Goal: Task Accomplishment & Management: Complete application form

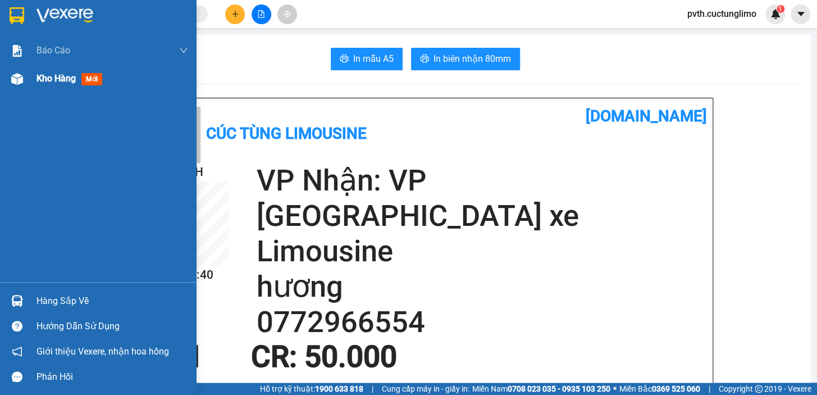
click at [54, 84] on span "Kho hàng" at bounding box center [56, 78] width 39 height 11
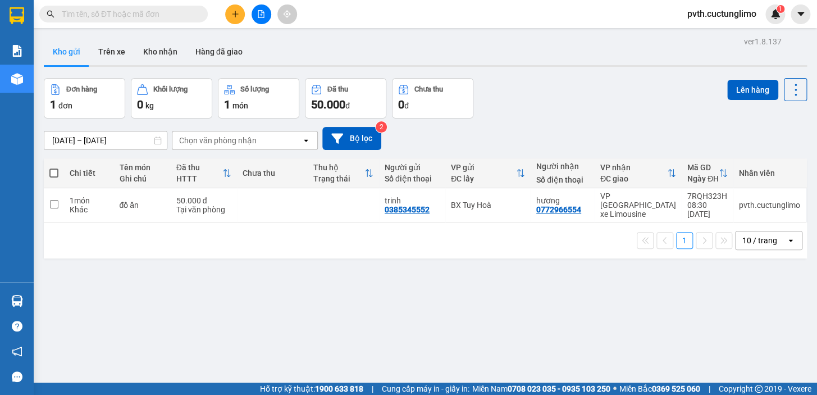
click at [51, 175] on span at bounding box center [53, 172] width 9 height 9
click at [54, 167] on input "checkbox" at bounding box center [54, 167] width 0 height 0
checkbox input "true"
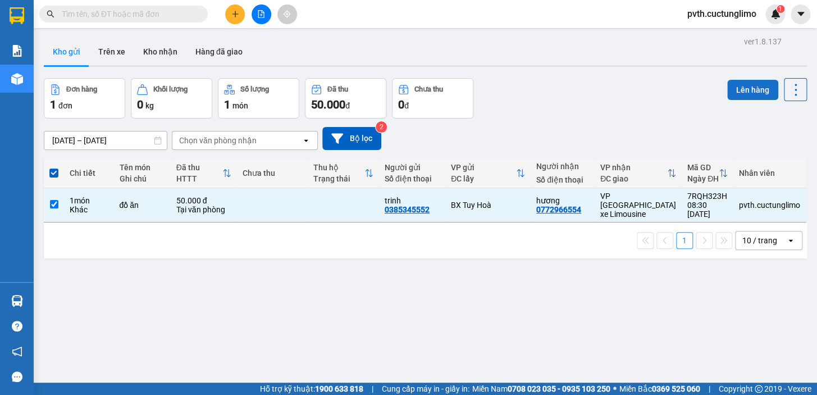
click at [738, 86] on button "Lên hàng" at bounding box center [752, 90] width 51 height 20
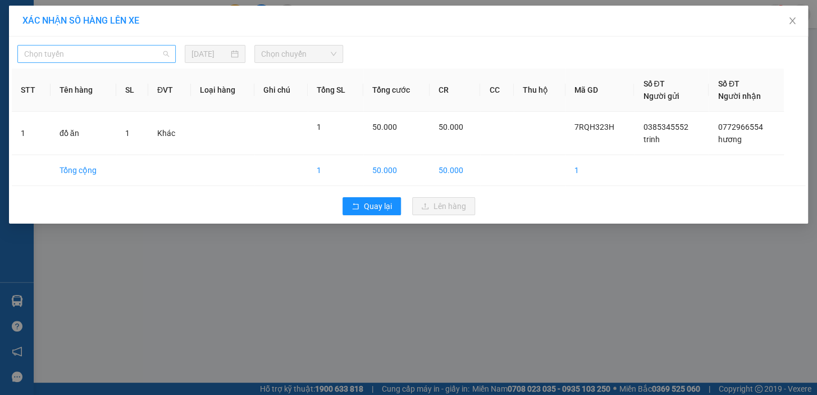
click at [156, 54] on span "Chọn tuyến" at bounding box center [96, 53] width 145 height 17
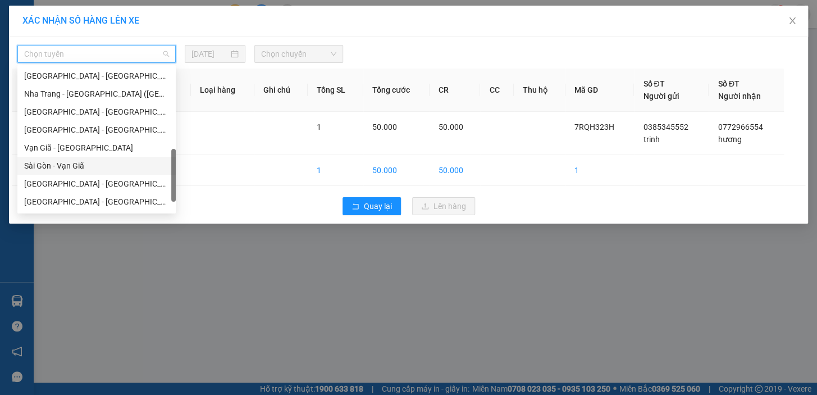
scroll to position [341, 0]
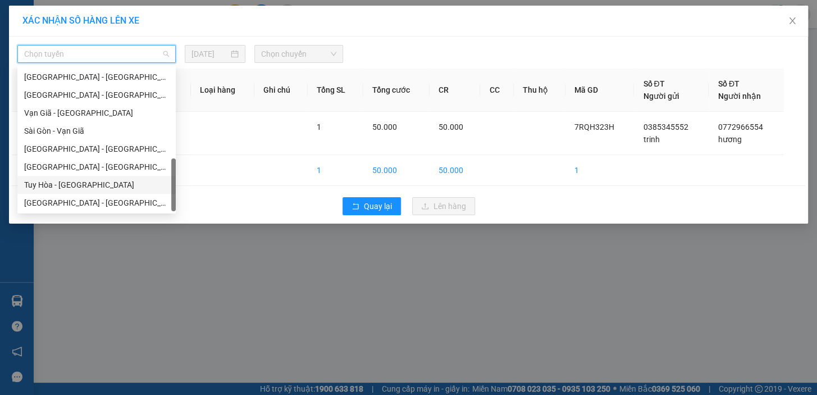
click at [95, 181] on div "Tuy Hòa - [GEOGRAPHIC_DATA]" at bounding box center [96, 185] width 145 height 12
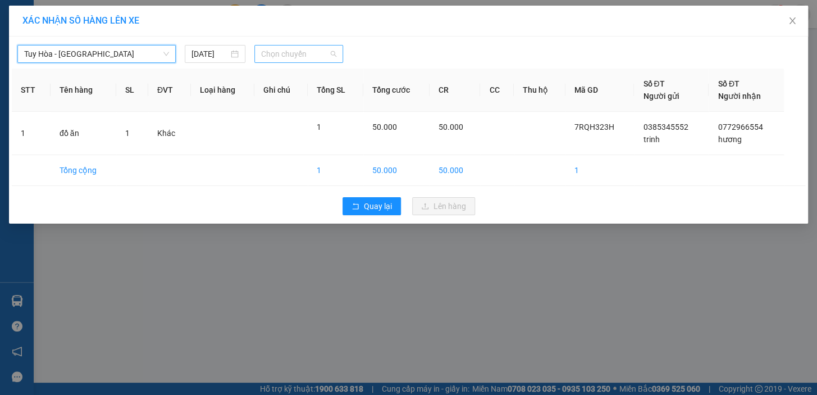
click at [284, 52] on span "Chọn chuyến" at bounding box center [298, 53] width 75 height 17
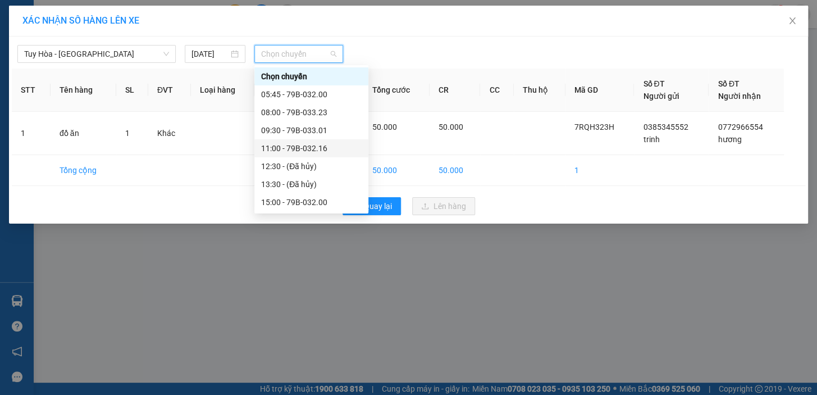
scroll to position [17, 0]
click at [312, 110] on div "09:30 - 79B-033.01" at bounding box center [311, 113] width 101 height 12
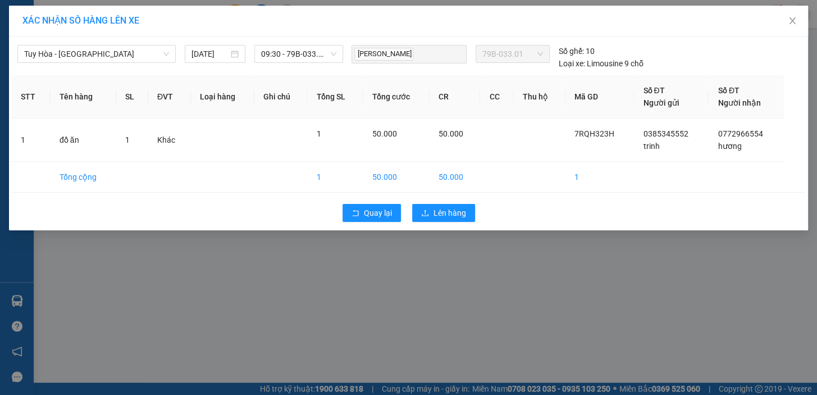
click at [477, 218] on div "Quay lại Lên hàng" at bounding box center [408, 212] width 793 height 29
click at [469, 217] on button "Lên hàng" at bounding box center [443, 213] width 63 height 18
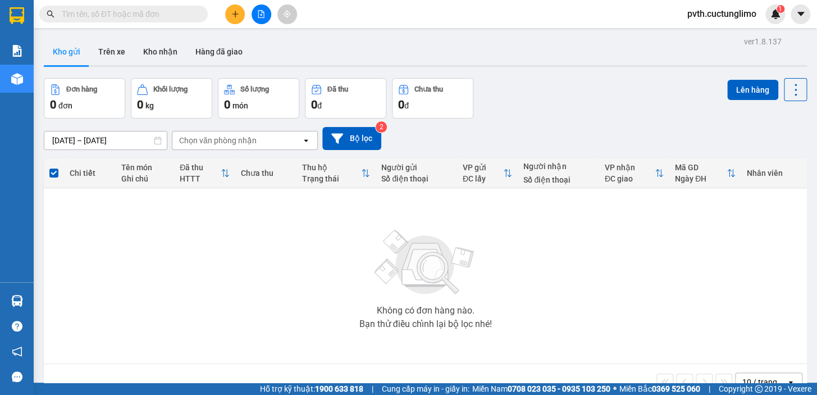
click at [234, 16] on icon "plus" at bounding box center [235, 14] width 8 height 8
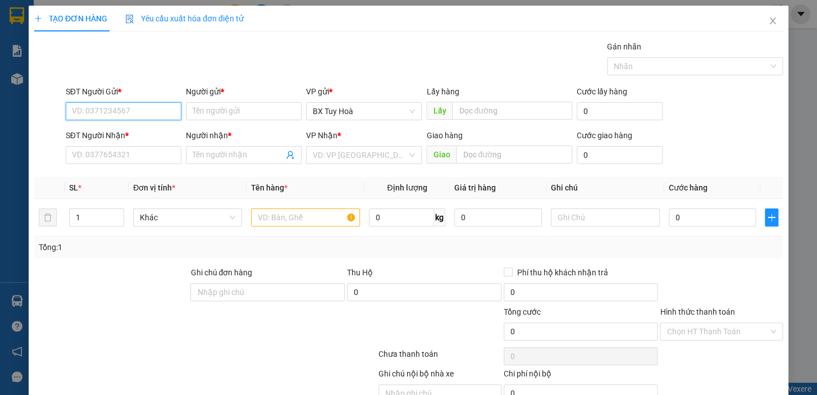
click at [134, 114] on input "SĐT Người Gửi *" at bounding box center [124, 111] width 116 height 18
click at [130, 107] on input "SĐT Người Gửi *" at bounding box center [124, 111] width 116 height 18
type input "0335629752"
click at [258, 114] on input "Người gửi *" at bounding box center [244, 111] width 116 height 18
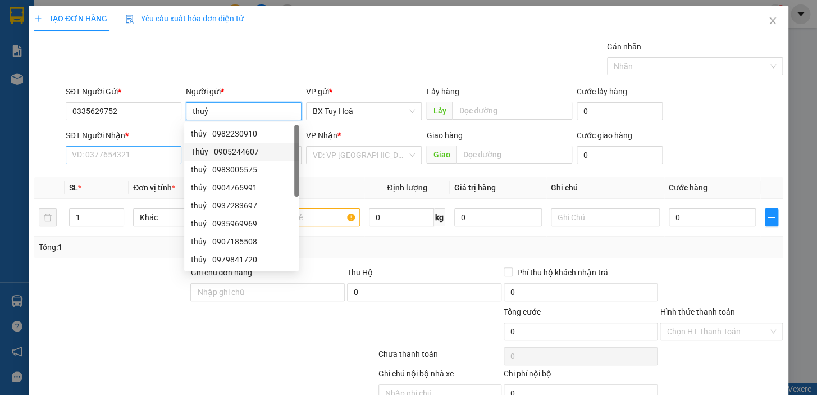
type input "thuỷ"
click at [153, 153] on input "SĐT Người Nhận *" at bounding box center [124, 155] width 116 height 18
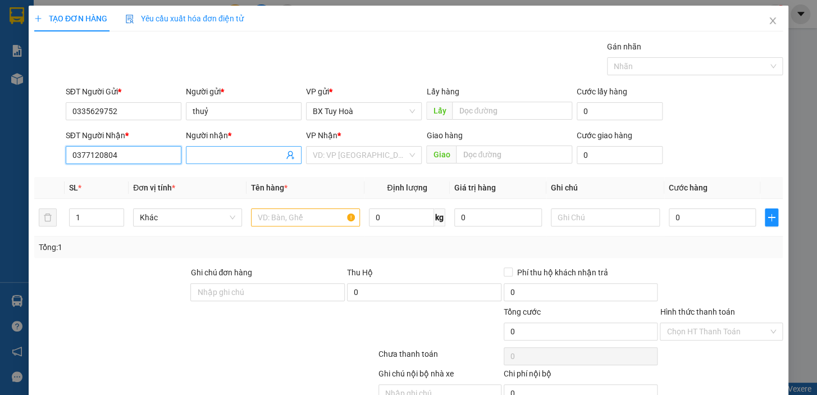
type input "0377120804"
click at [243, 152] on input "Người nhận *" at bounding box center [238, 155] width 91 height 12
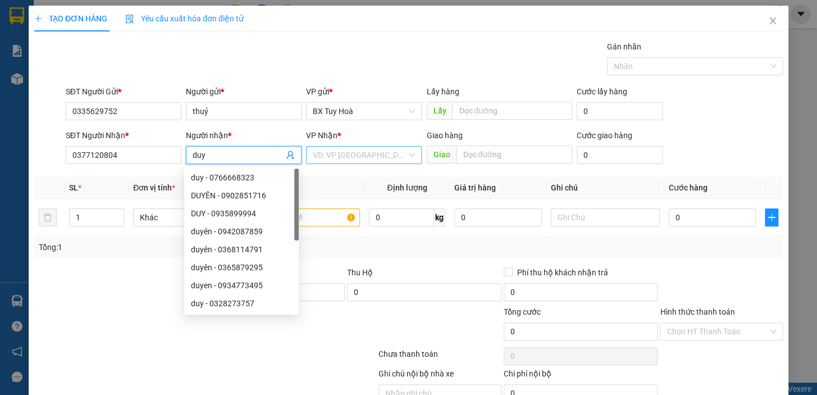
type input "duy"
click at [393, 157] on input "search" at bounding box center [360, 155] width 94 height 17
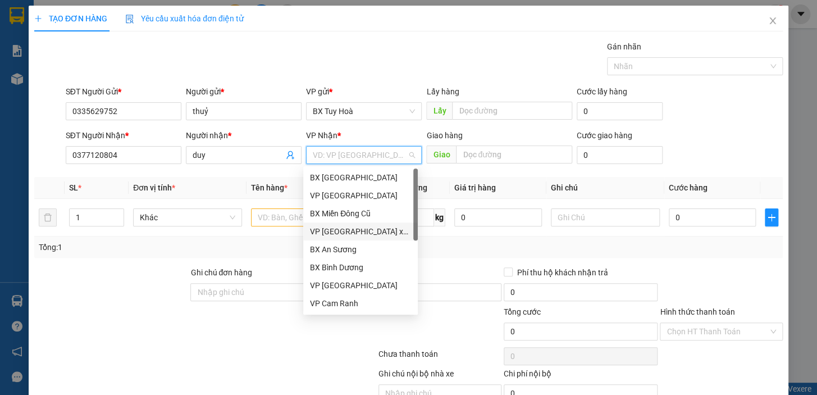
click at [381, 229] on div "VP [GEOGRAPHIC_DATA] xe Limousine" at bounding box center [360, 231] width 101 height 12
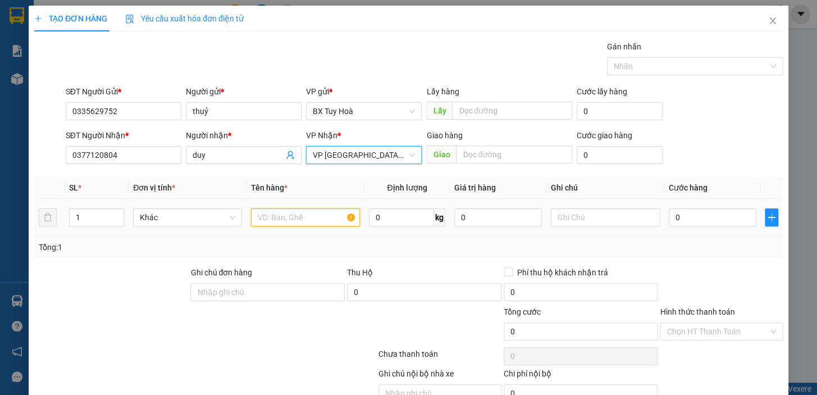
click at [318, 220] on input "text" at bounding box center [305, 217] width 109 height 18
type input "nước đóng chai"
click at [768, 22] on icon "close" at bounding box center [772, 20] width 9 height 9
